Goal: Find specific page/section: Find specific page/section

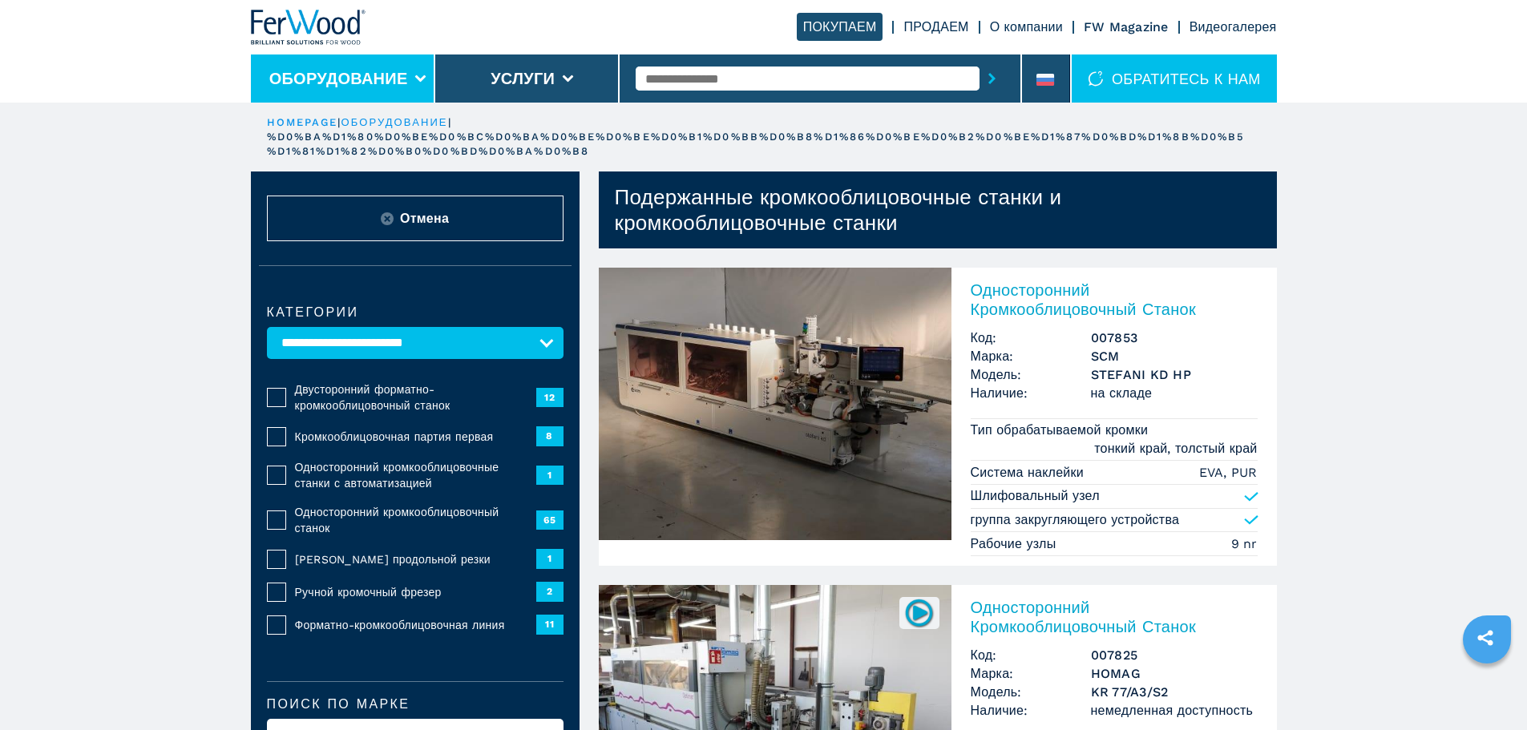
click at [406, 70] on button "Оборудование" at bounding box center [338, 78] width 139 height 19
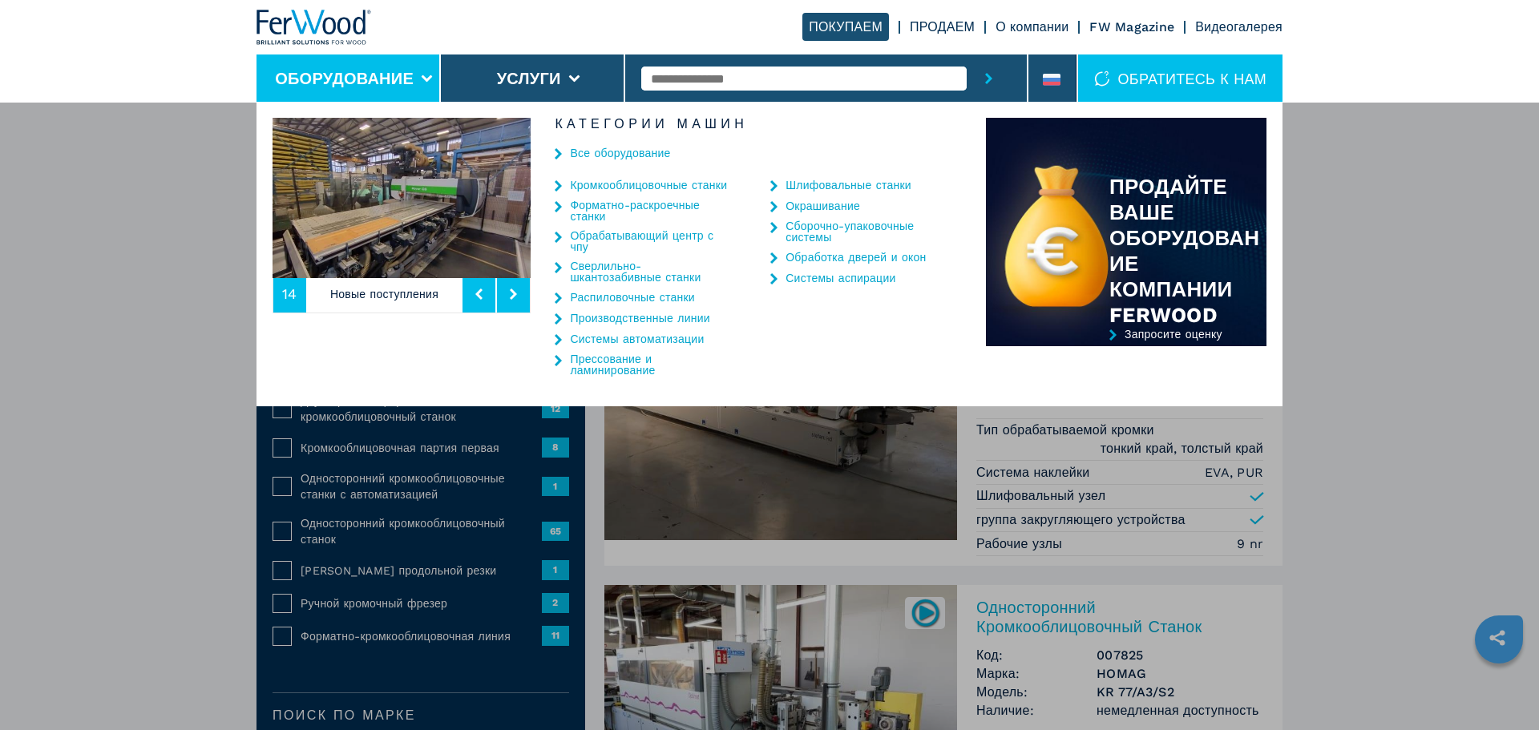
click at [652, 271] on link "Сверлильно-шкантозабивные станки" at bounding box center [650, 272] width 160 height 22
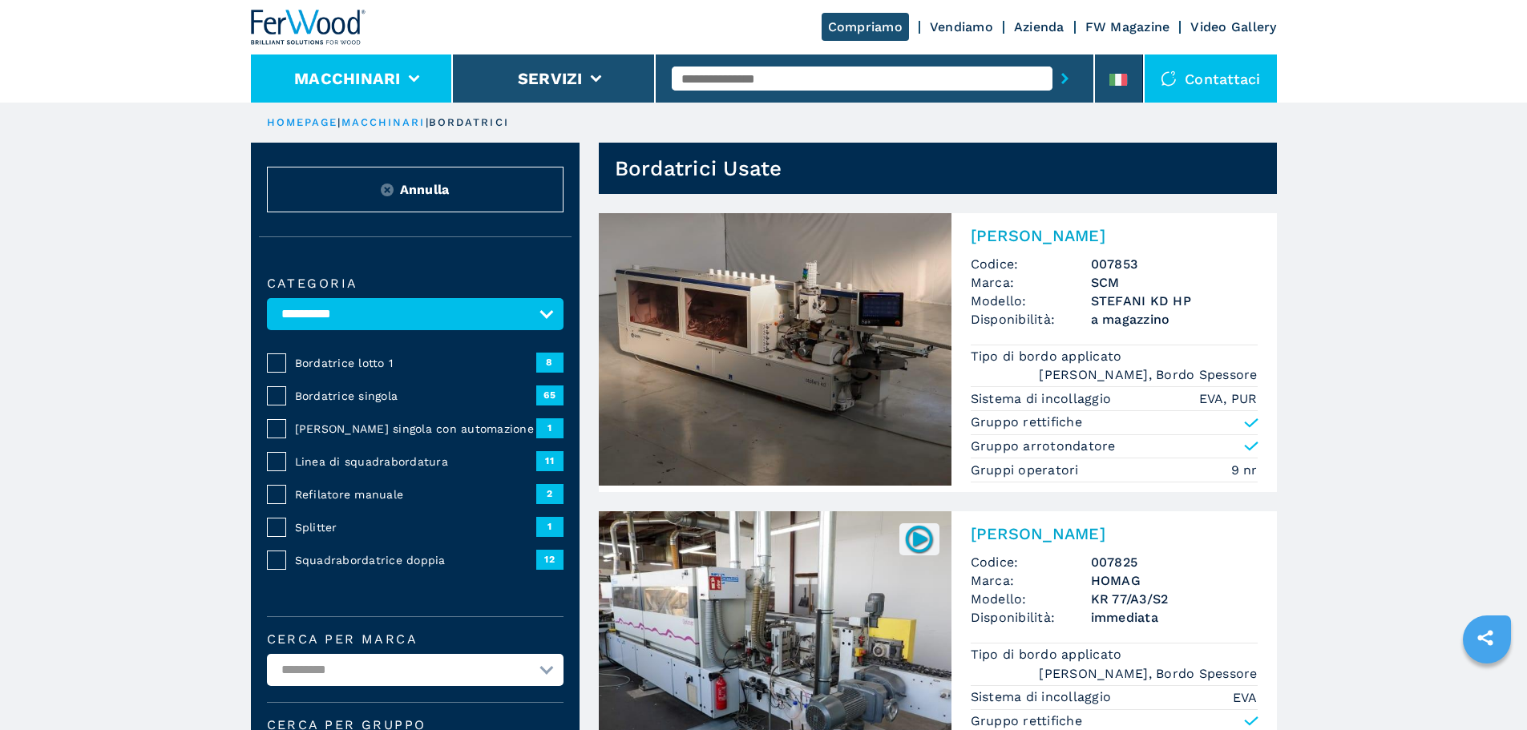
click at [406, 71] on li "Macchinari" at bounding box center [352, 79] width 203 height 48
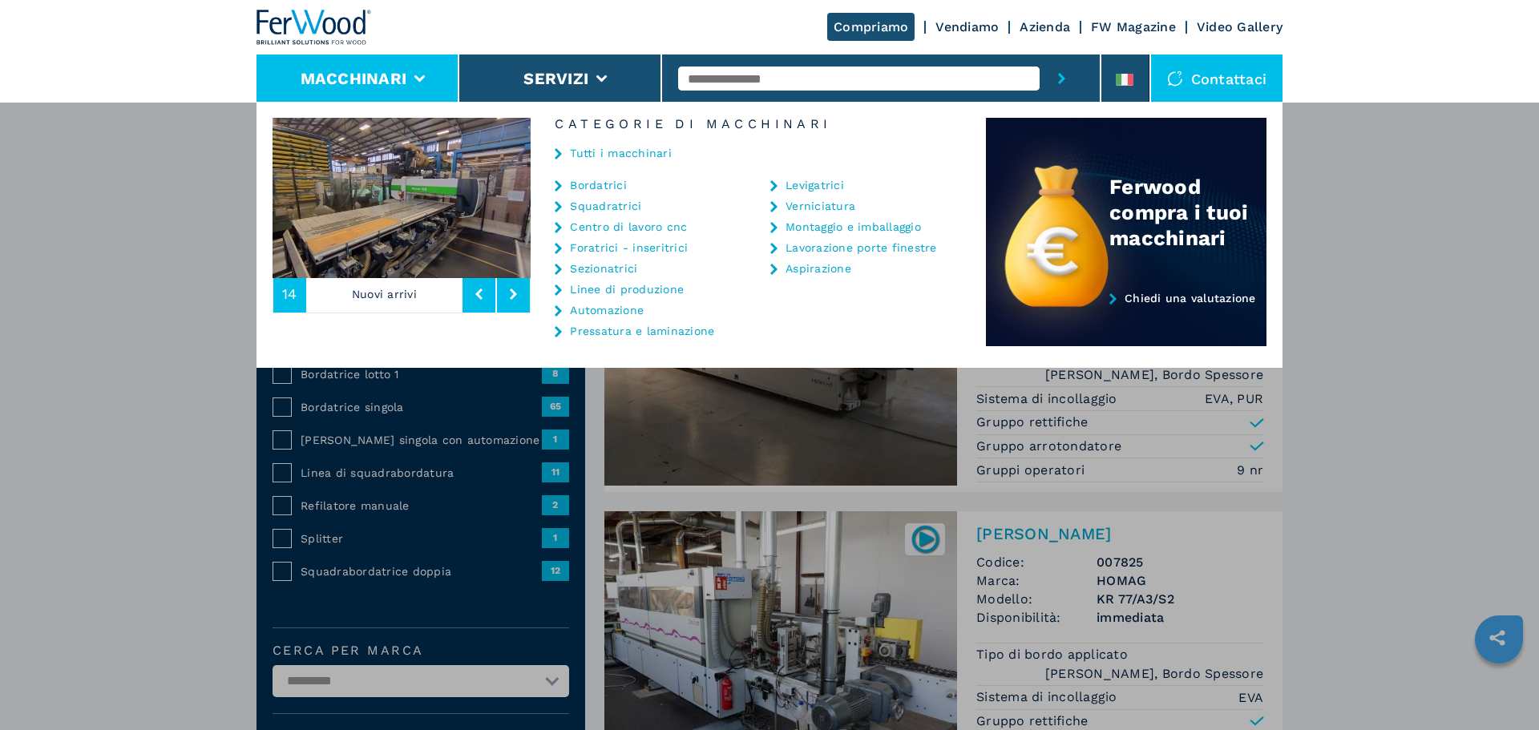
click at [653, 247] on link "Foratrici - inseritrici" at bounding box center [629, 247] width 118 height 11
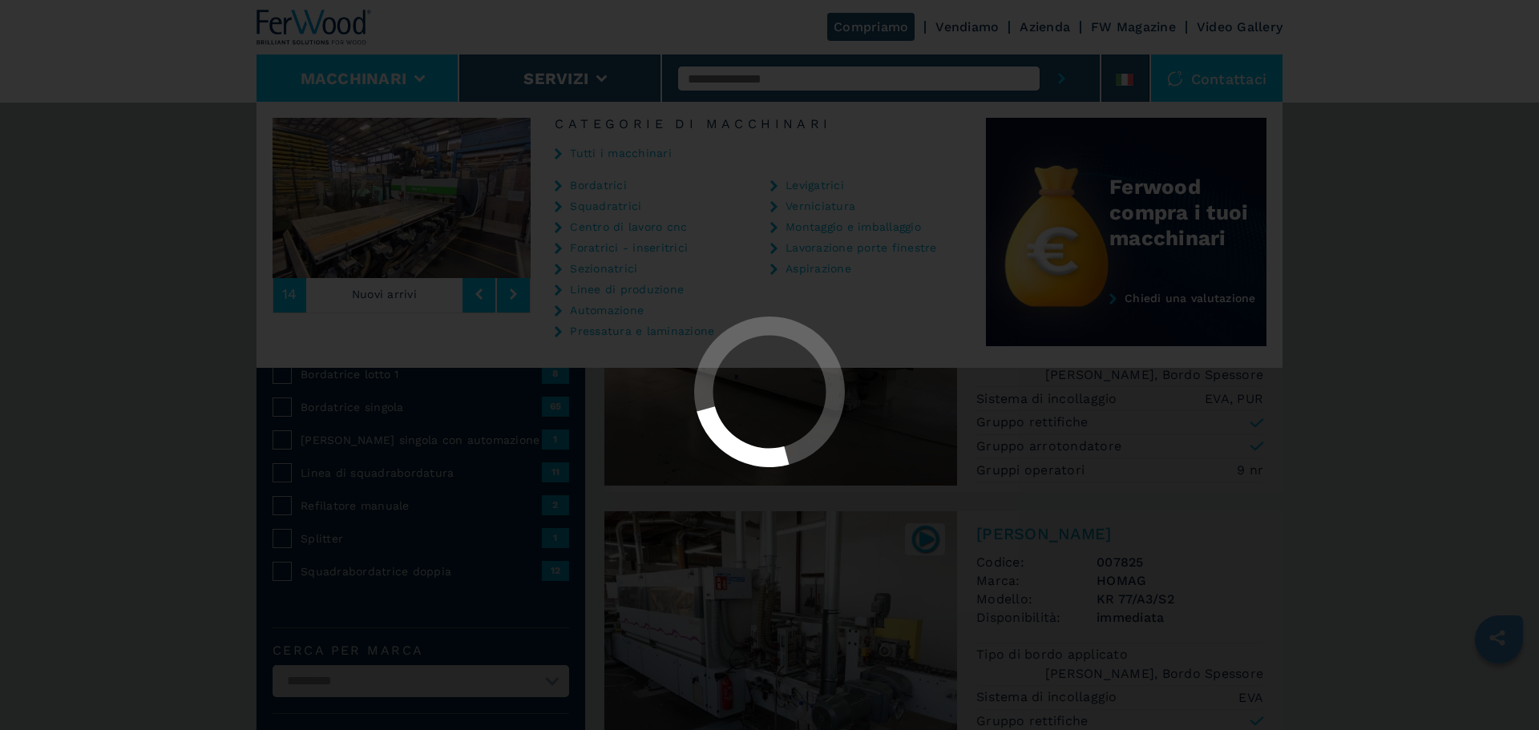
select select "**********"
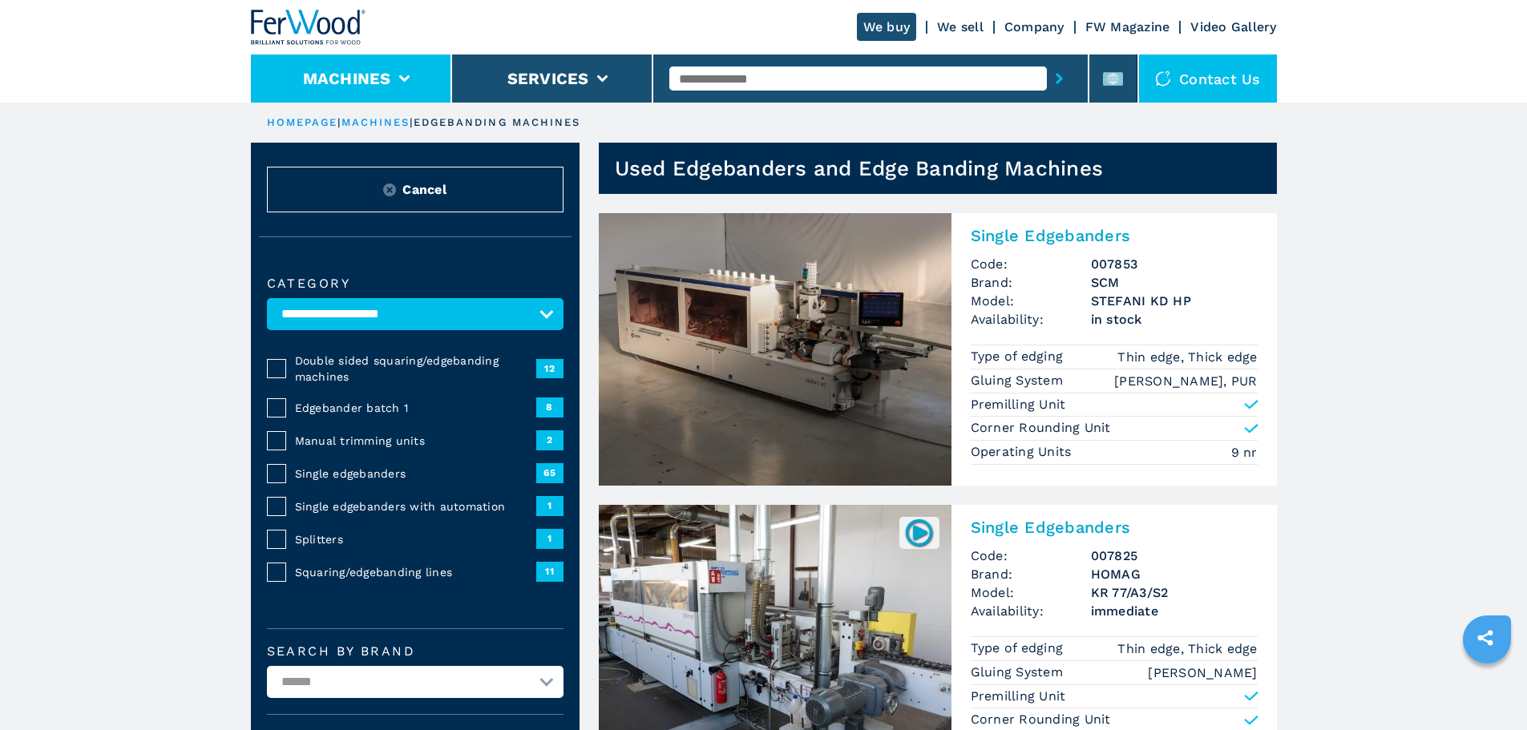
click at [402, 67] on li "Machines" at bounding box center [351, 79] width 201 height 48
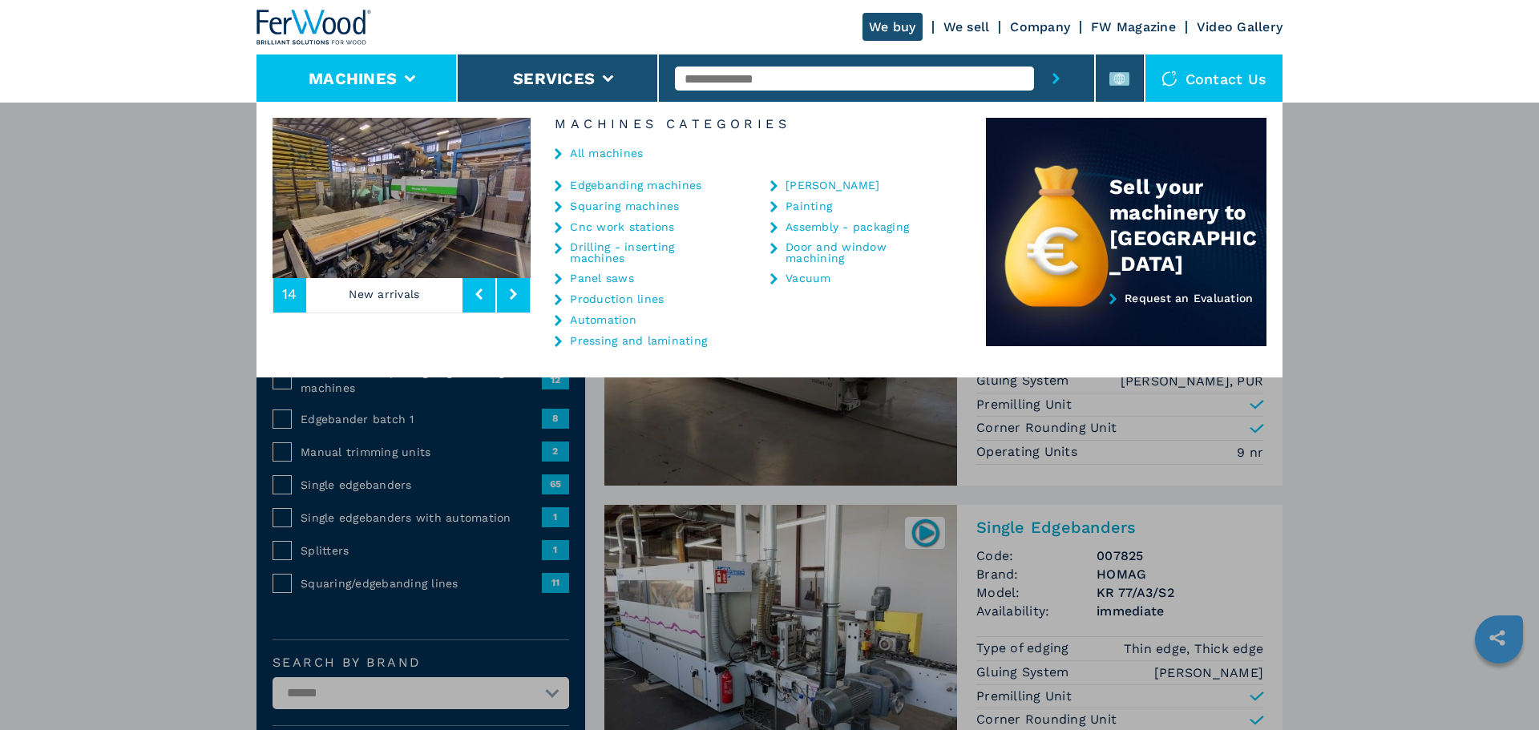
click at [642, 246] on link "Drilling - inserting machines" at bounding box center [650, 252] width 160 height 22
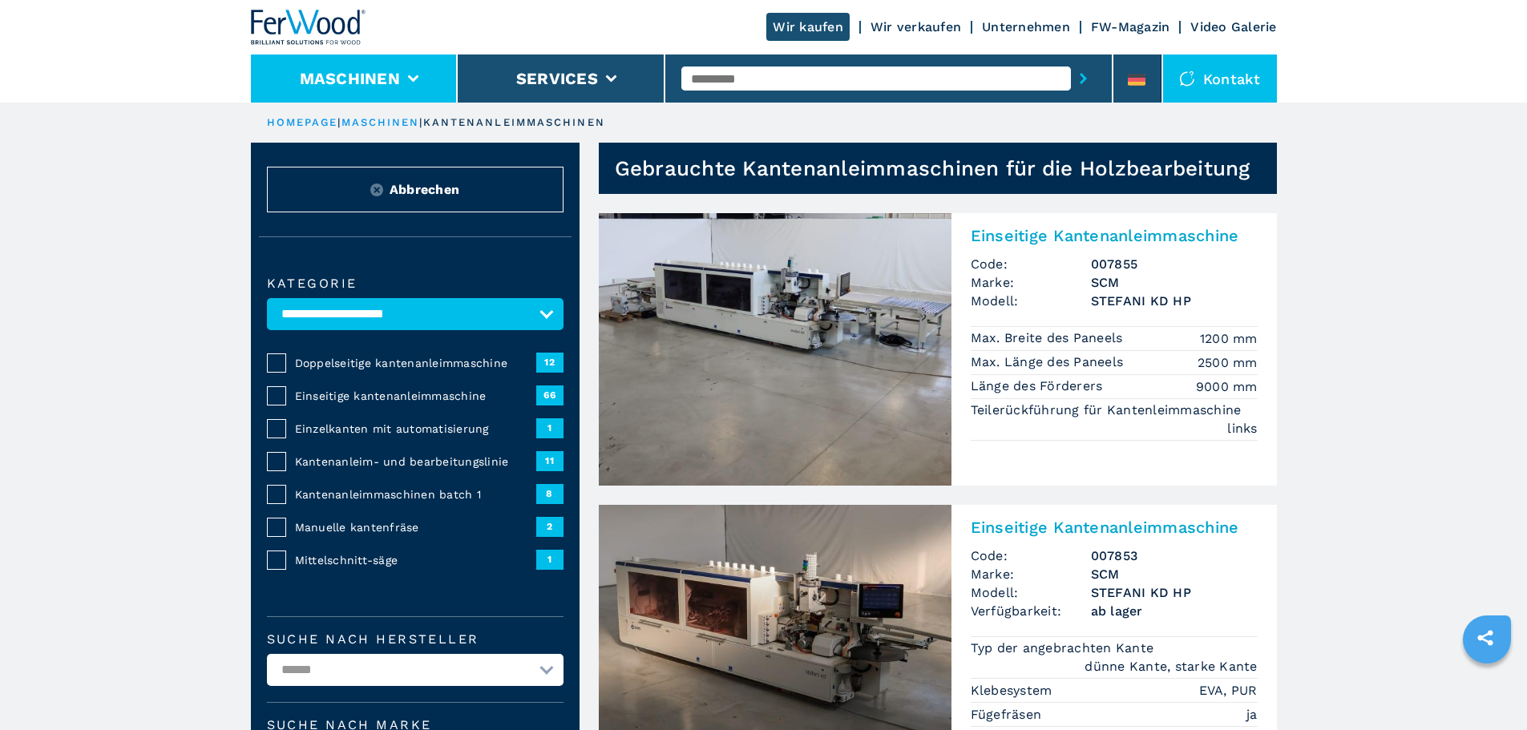
click at [380, 86] on button "Maschinen" at bounding box center [350, 78] width 100 height 19
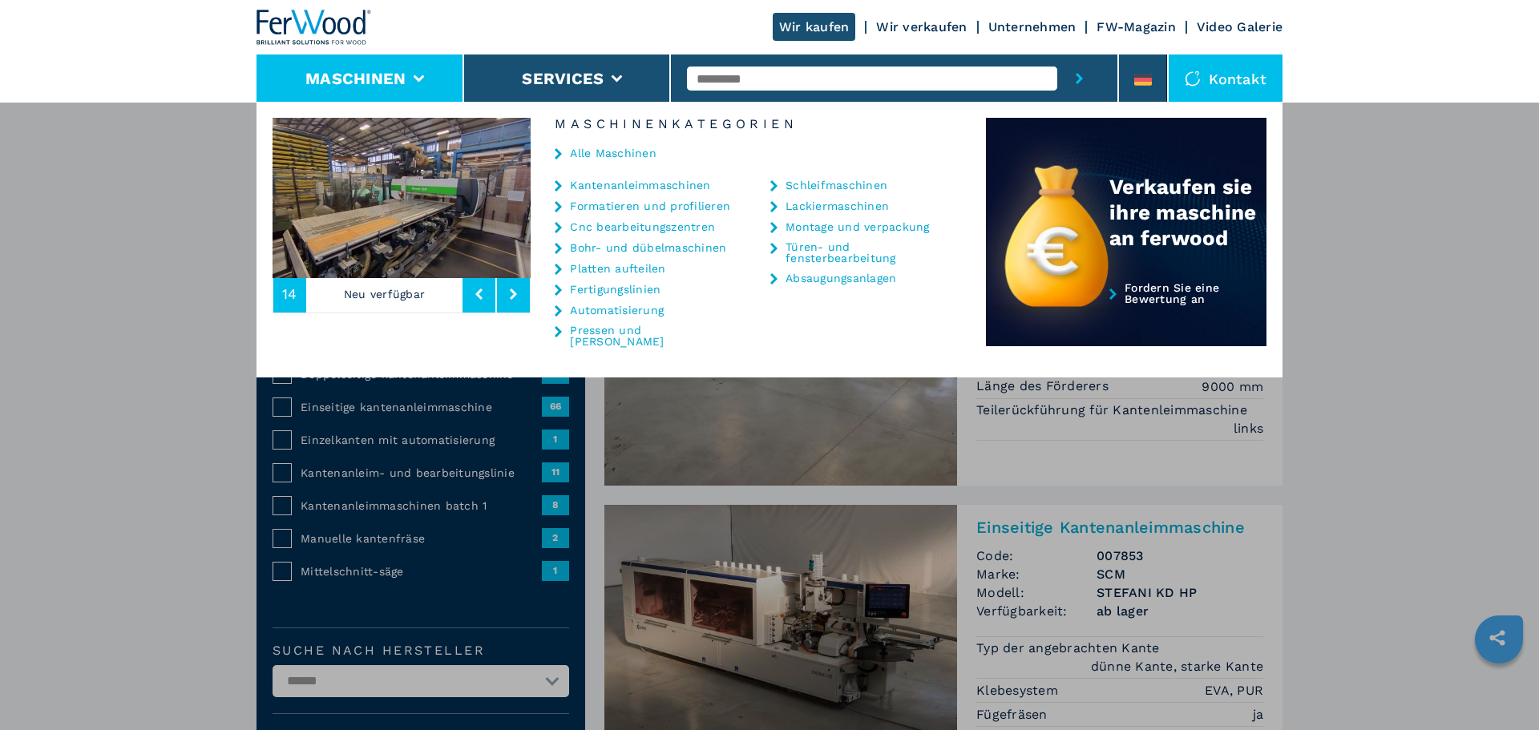
click at [653, 252] on link "Bohr- und dübelmaschinen" at bounding box center [648, 247] width 156 height 11
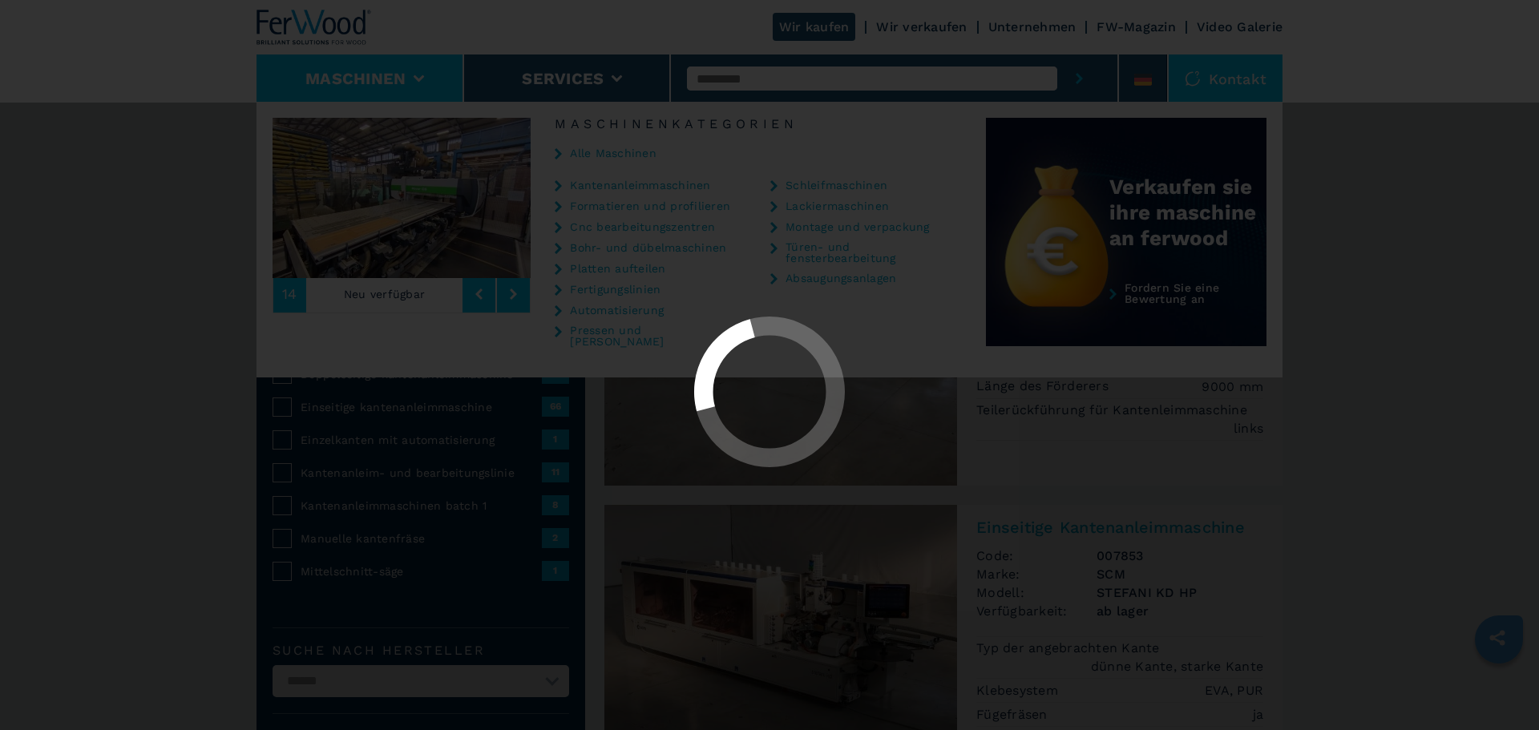
select select "**********"
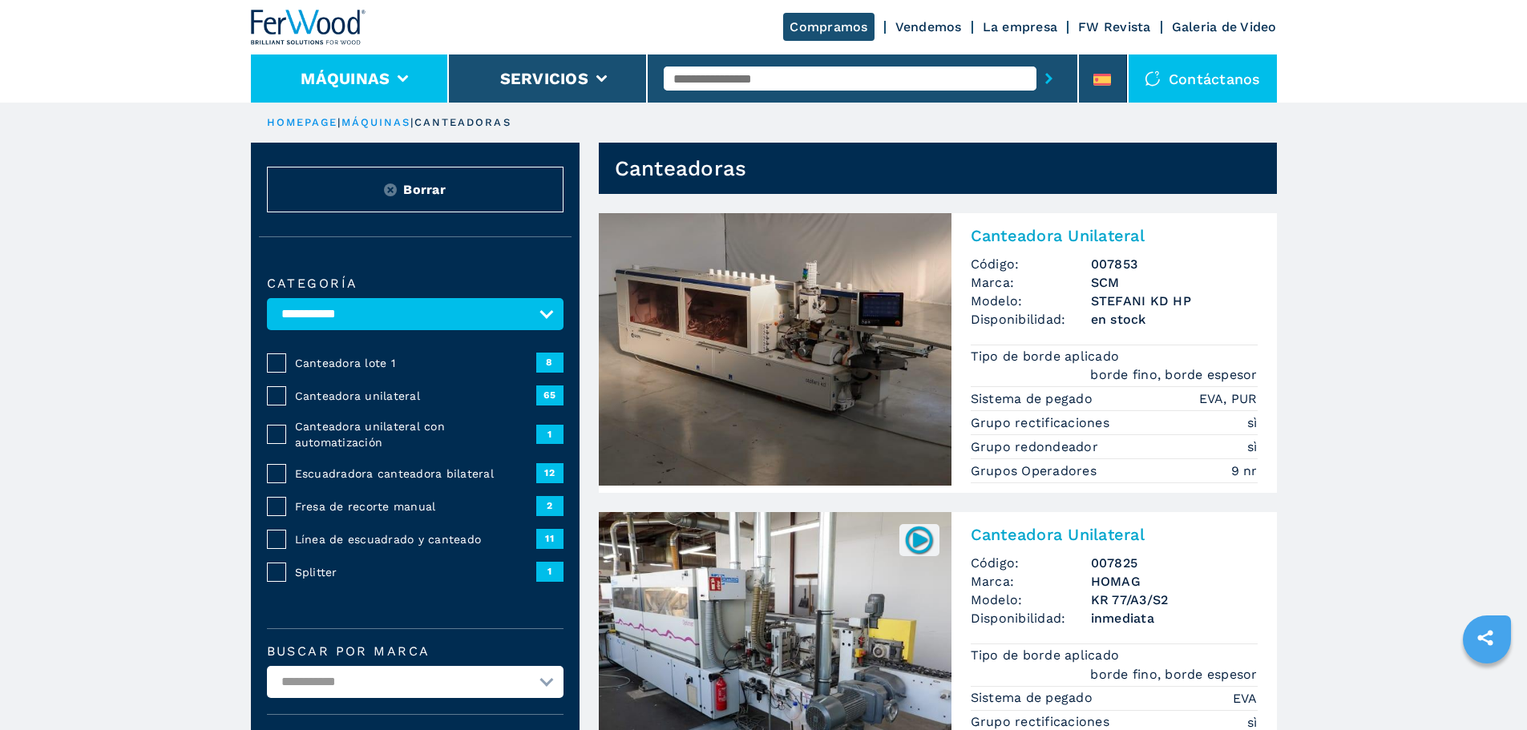
click at [423, 71] on li "Máquinas" at bounding box center [350, 79] width 199 height 48
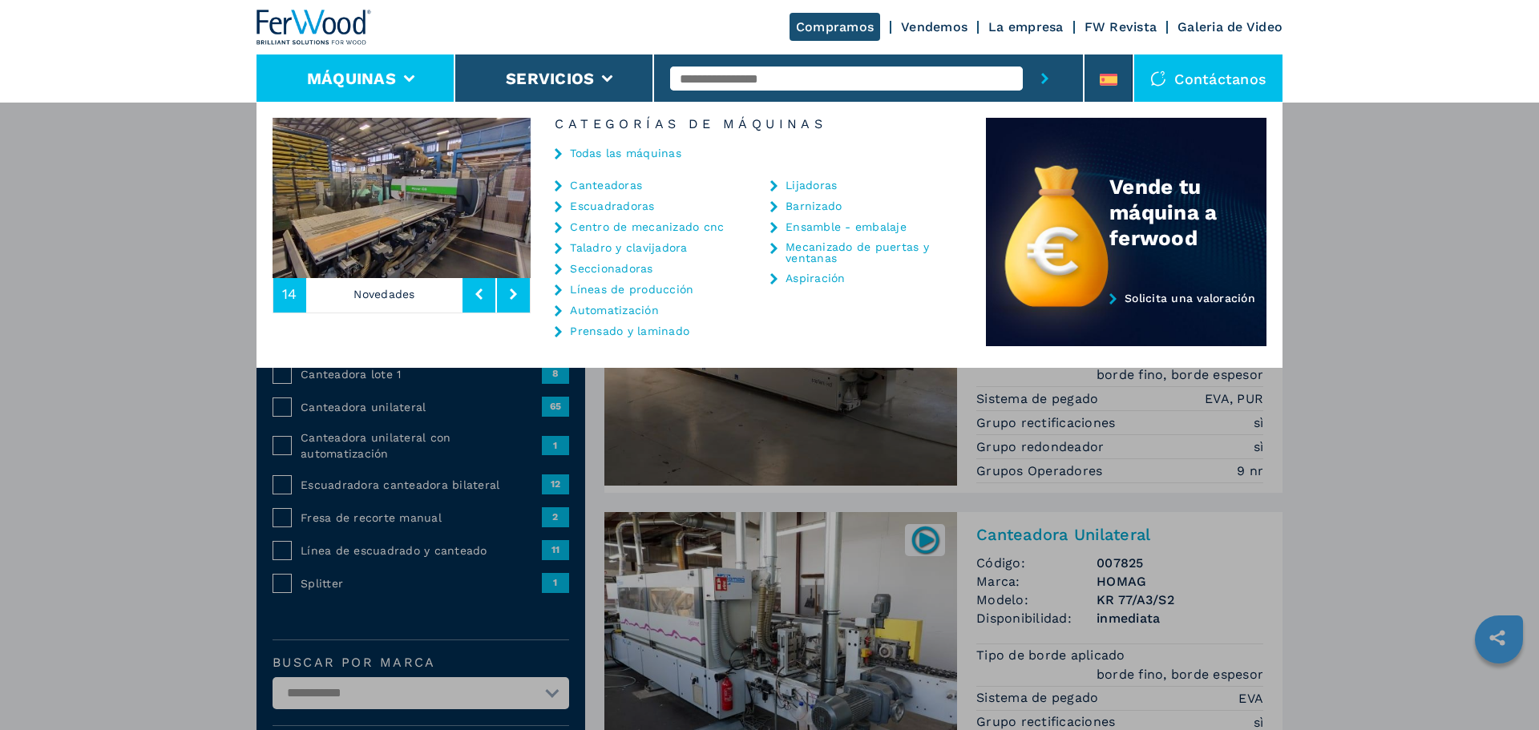
click at [668, 243] on link "Taladro y clavijadora" at bounding box center [628, 247] width 117 height 11
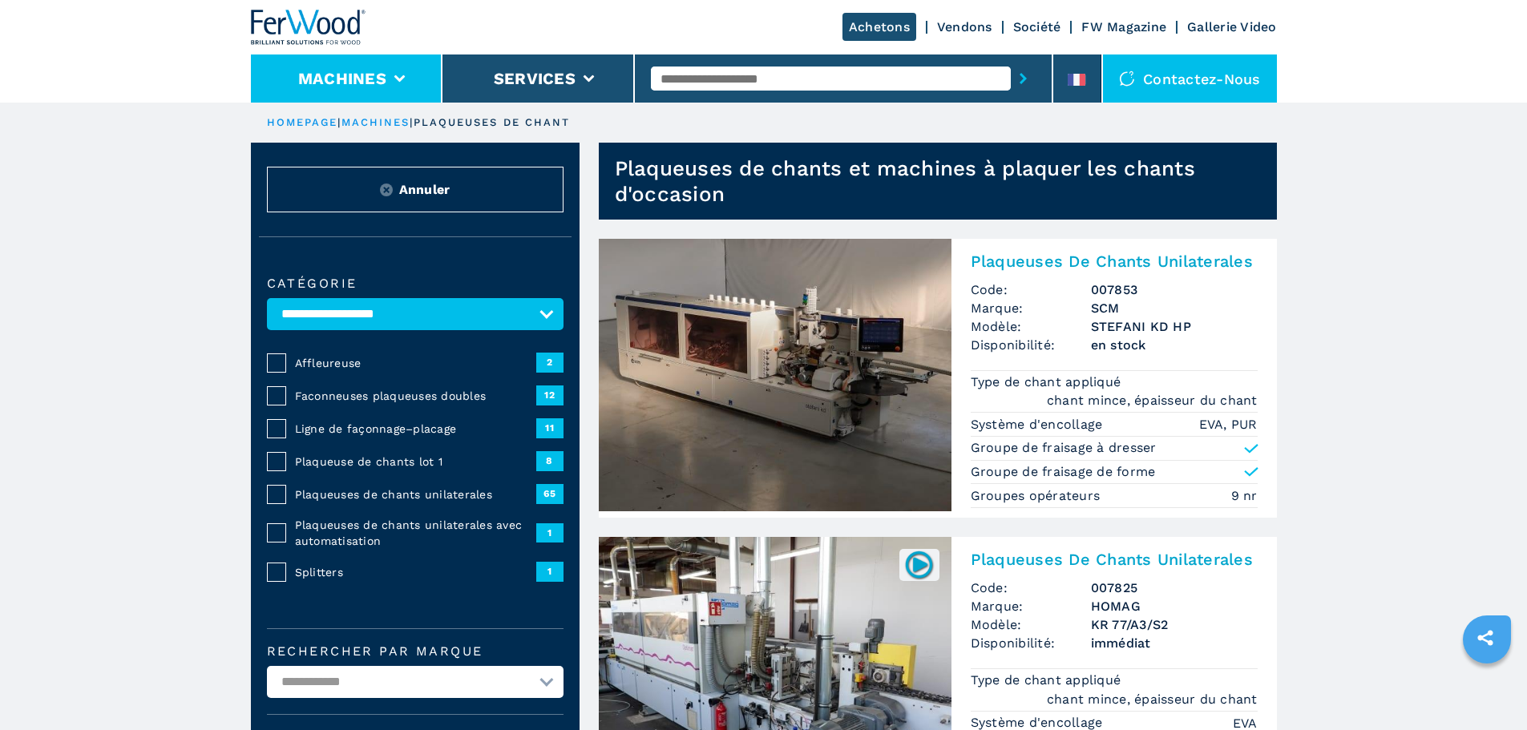
click at [402, 72] on li "Machines" at bounding box center [347, 79] width 192 height 48
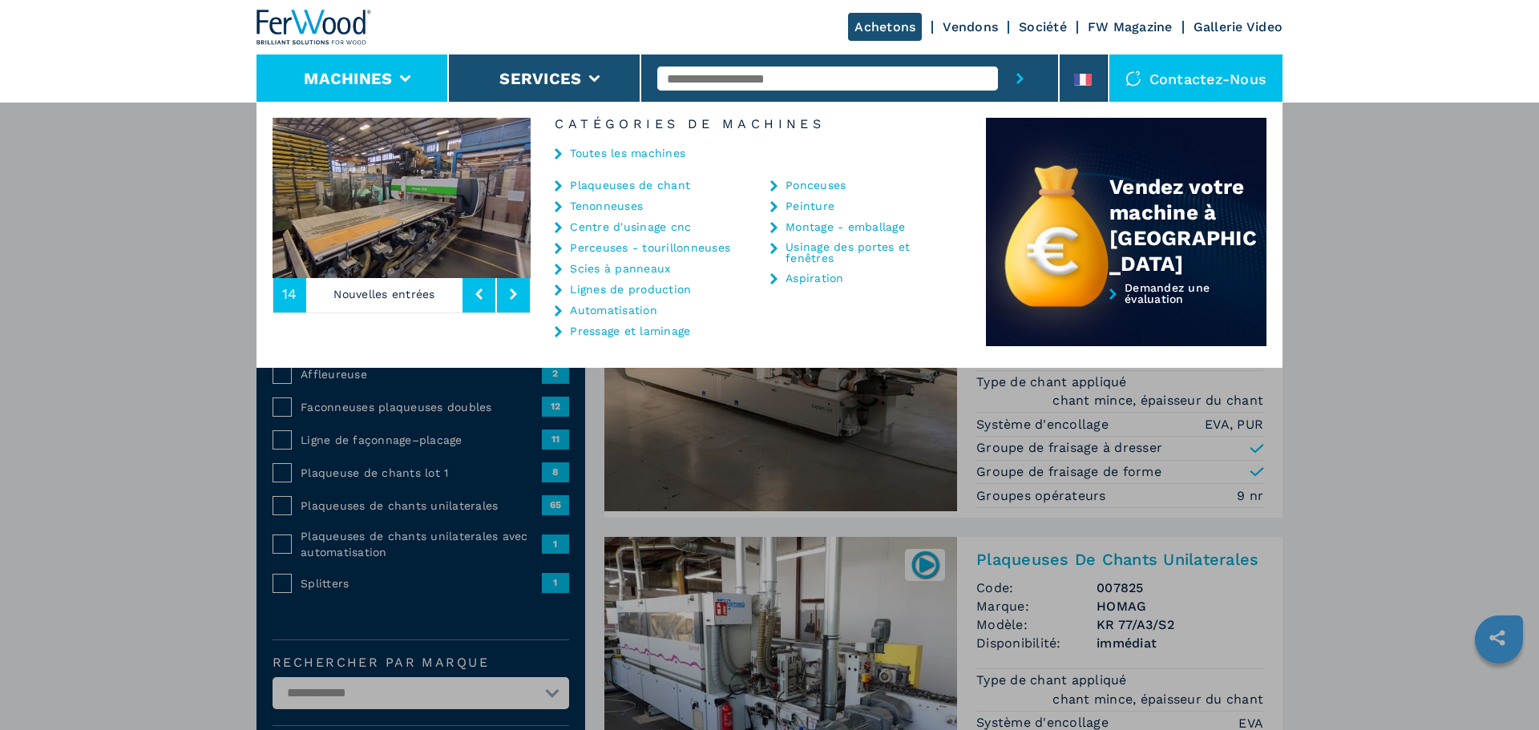
click at [632, 245] on link "Perceuses - tourillonneuses" at bounding box center [650, 247] width 160 height 11
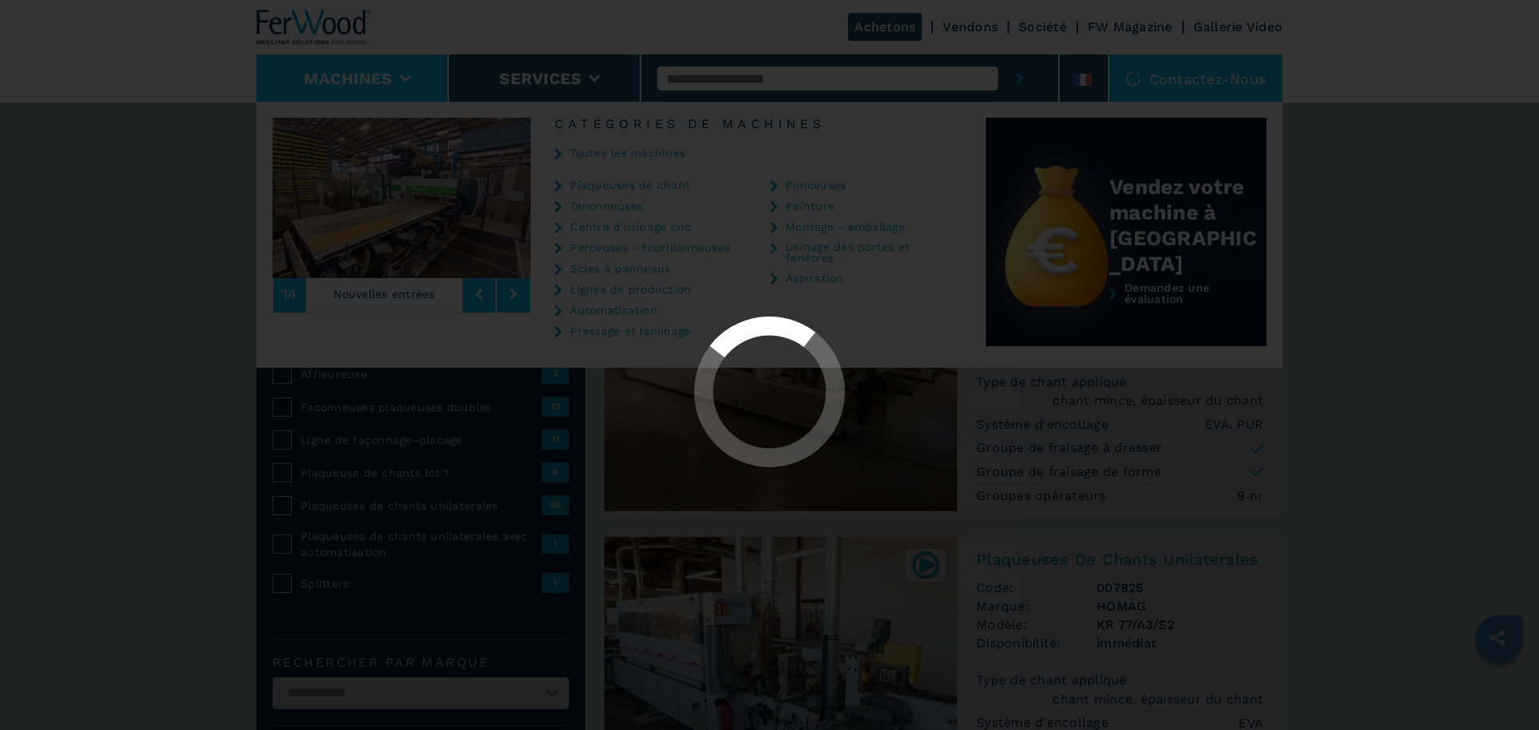
select select "**********"
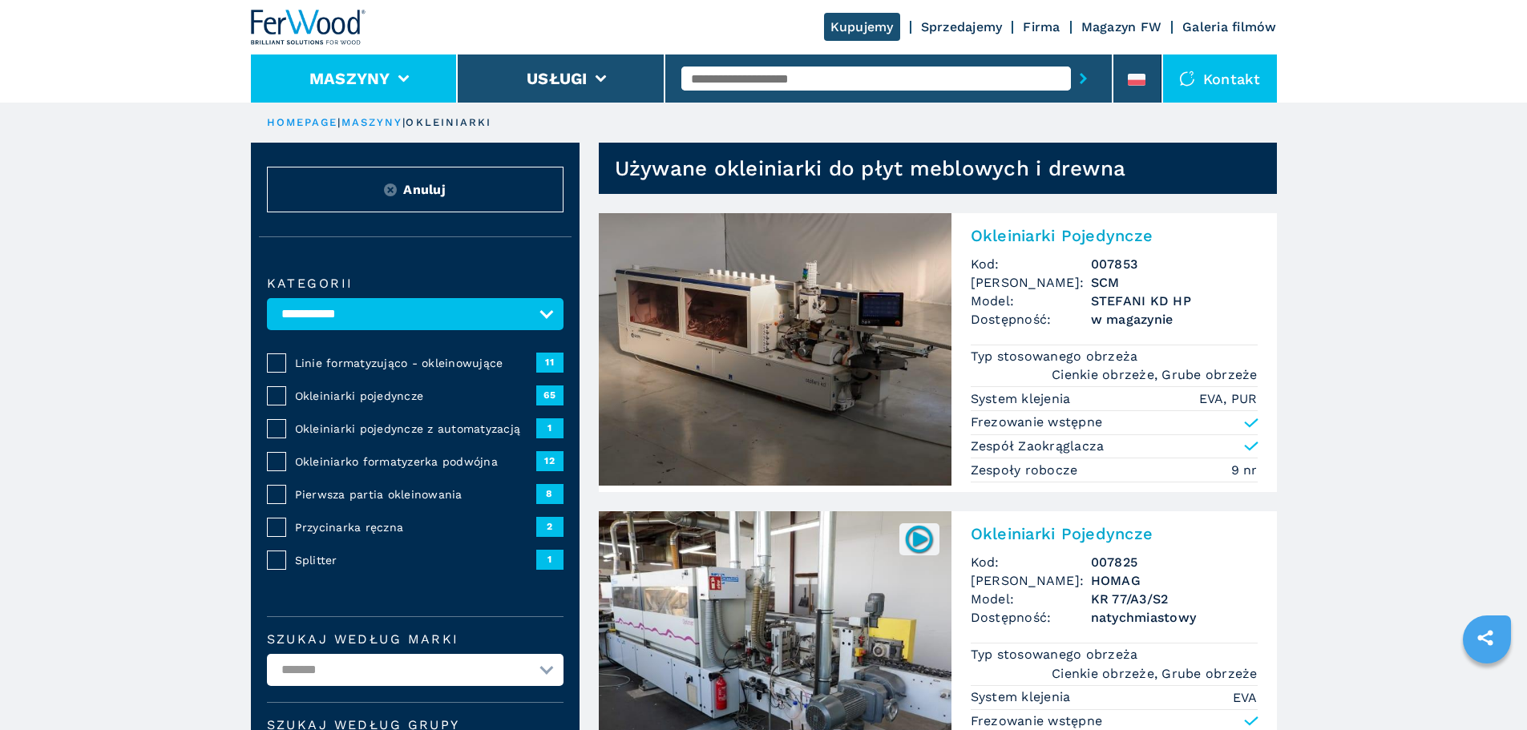
click at [416, 66] on li "Maszyny" at bounding box center [355, 79] width 208 height 48
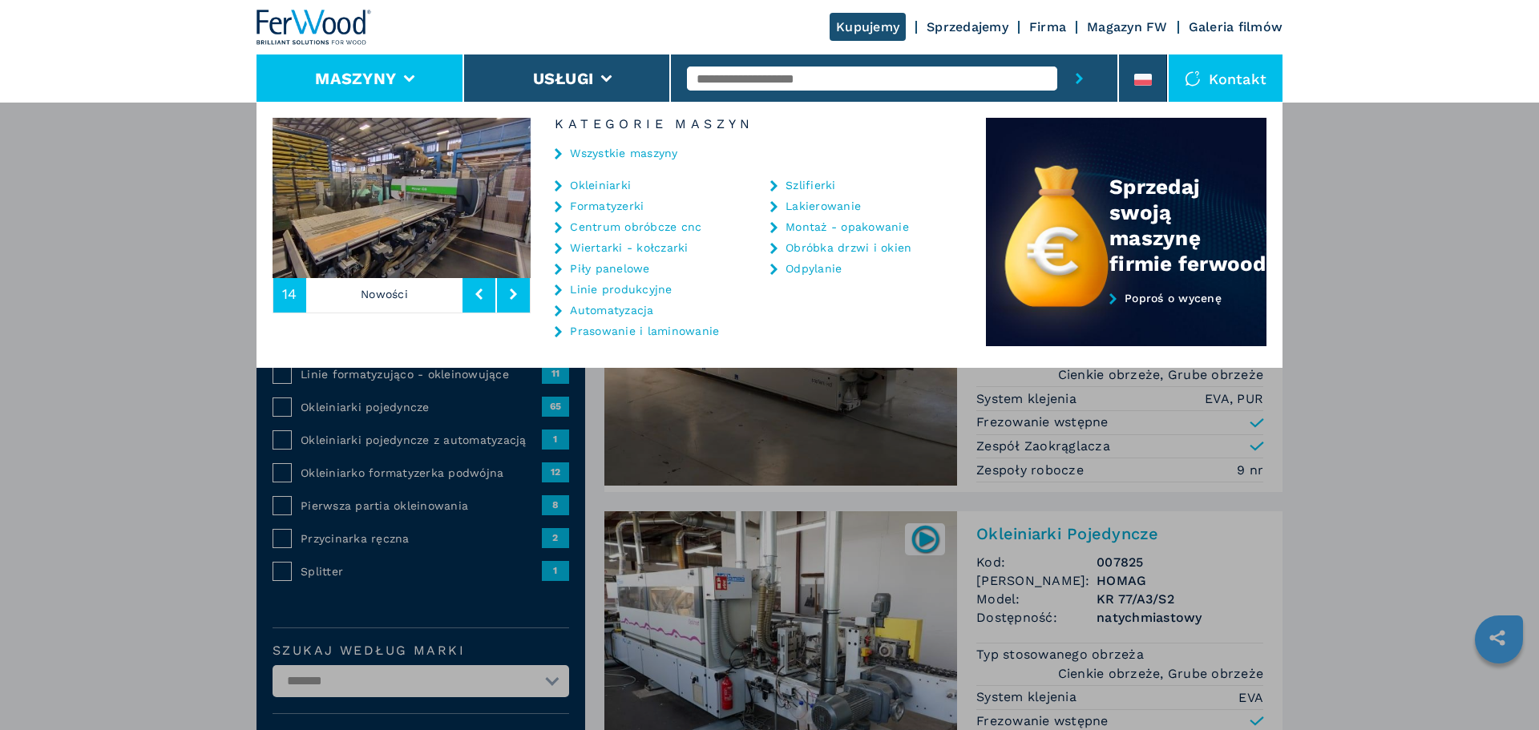
click at [661, 249] on link "Wiertarki - kołczarki" at bounding box center [629, 247] width 118 height 11
